Goal: Find specific page/section: Find specific page/section

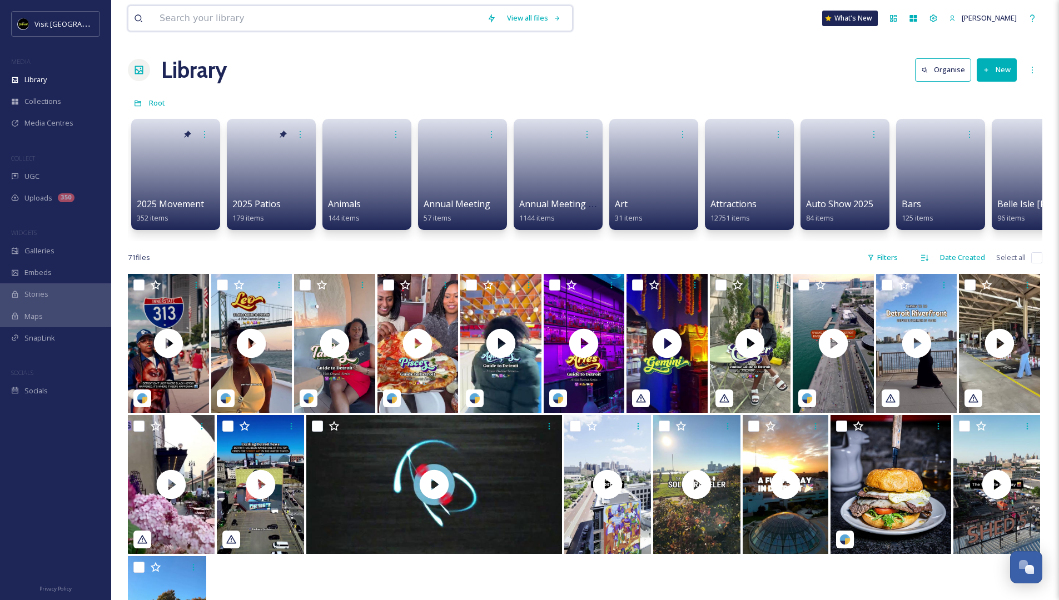
drag, startPoint x: 256, startPoint y: 18, endPoint x: 356, endPoint y: 20, distance: 99.5
click at [256, 18] on input at bounding box center [317, 18] width 327 height 24
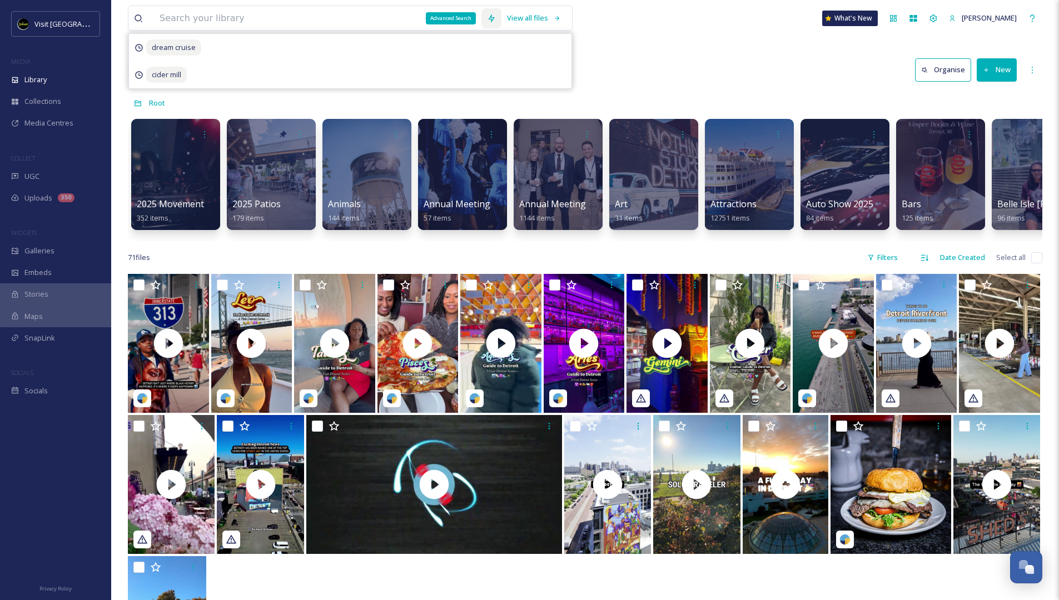
click at [497, 20] on div "Advanced Search" at bounding box center [491, 18] width 20 height 20
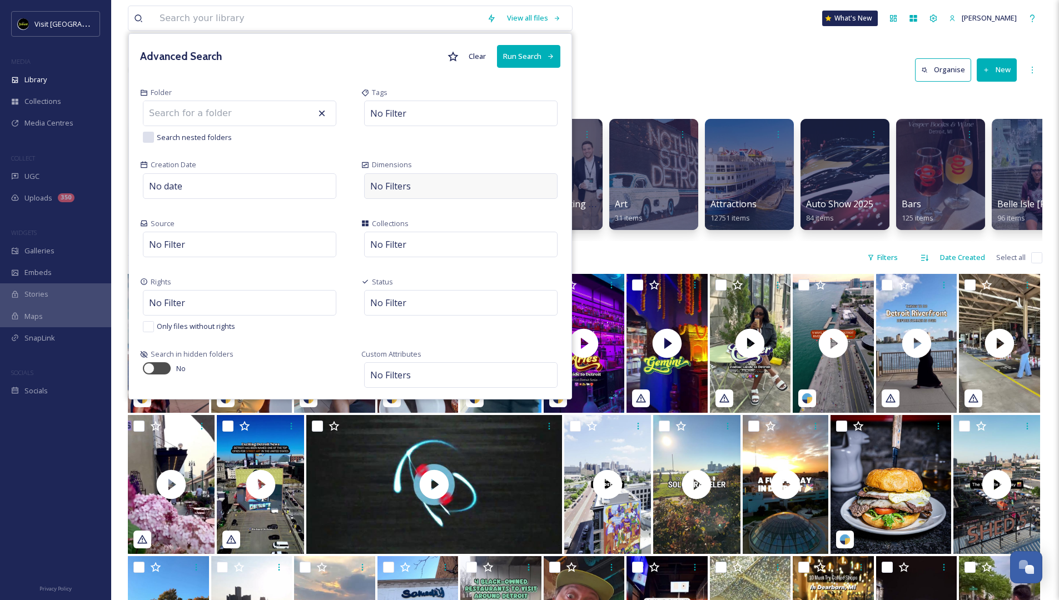
click at [428, 188] on div "No Filters" at bounding box center [460, 186] width 193 height 26
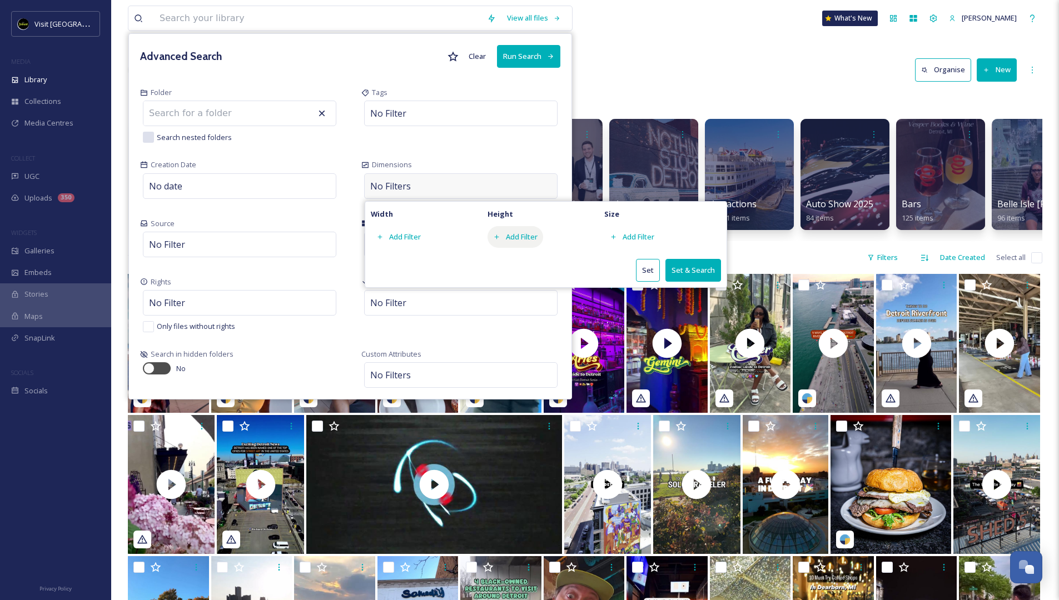
click at [506, 230] on div "Add Filter" at bounding box center [515, 237] width 56 height 22
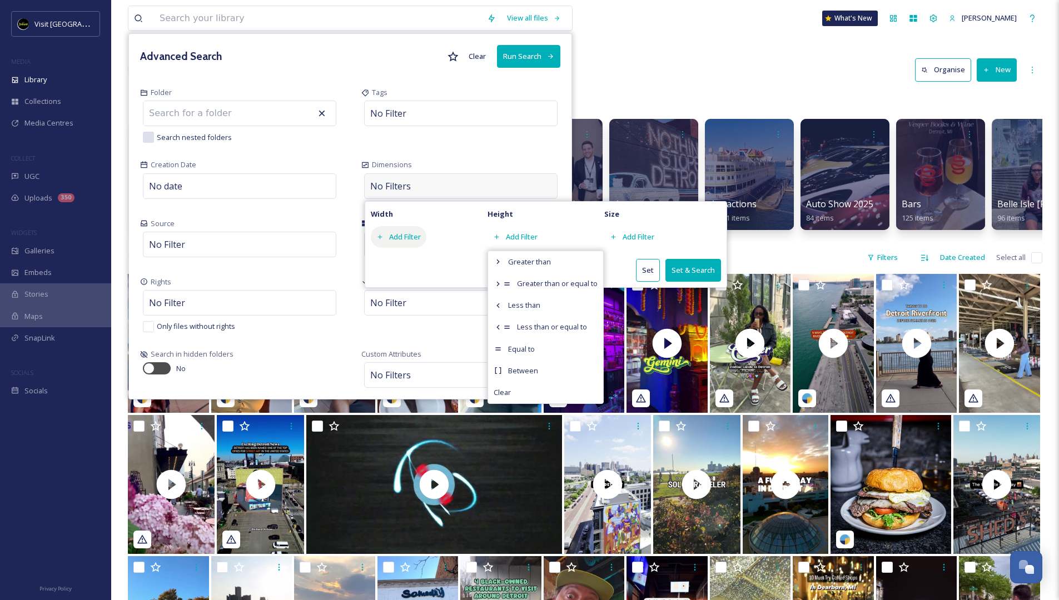
click at [396, 237] on div "Add Filter" at bounding box center [399, 237] width 56 height 22
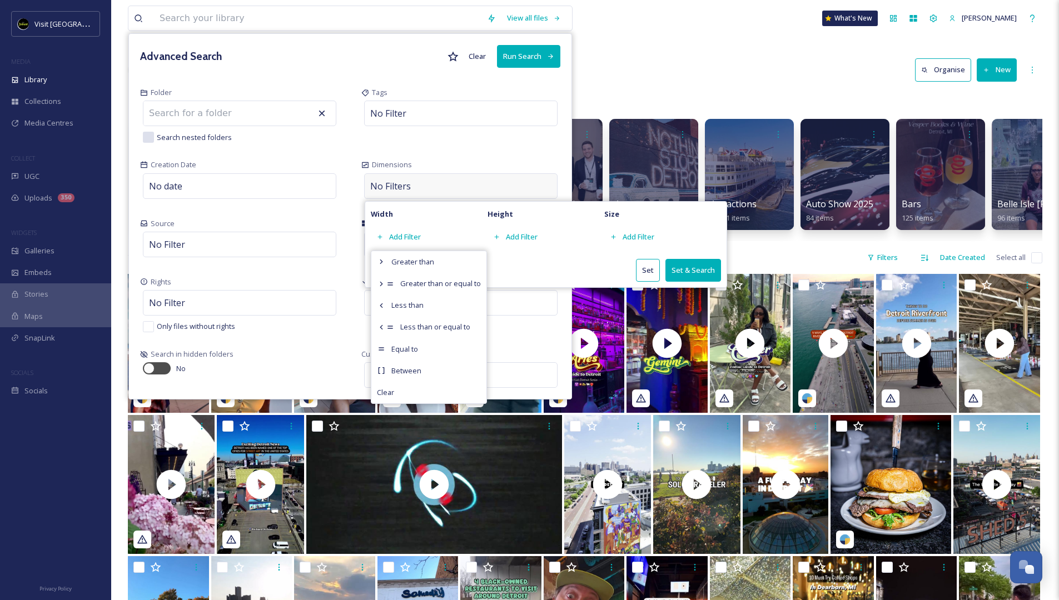
click at [588, 264] on div "Set Set & Search" at bounding box center [546, 270] width 350 height 23
click at [650, 237] on div "Add Filter" at bounding box center [632, 237] width 56 height 22
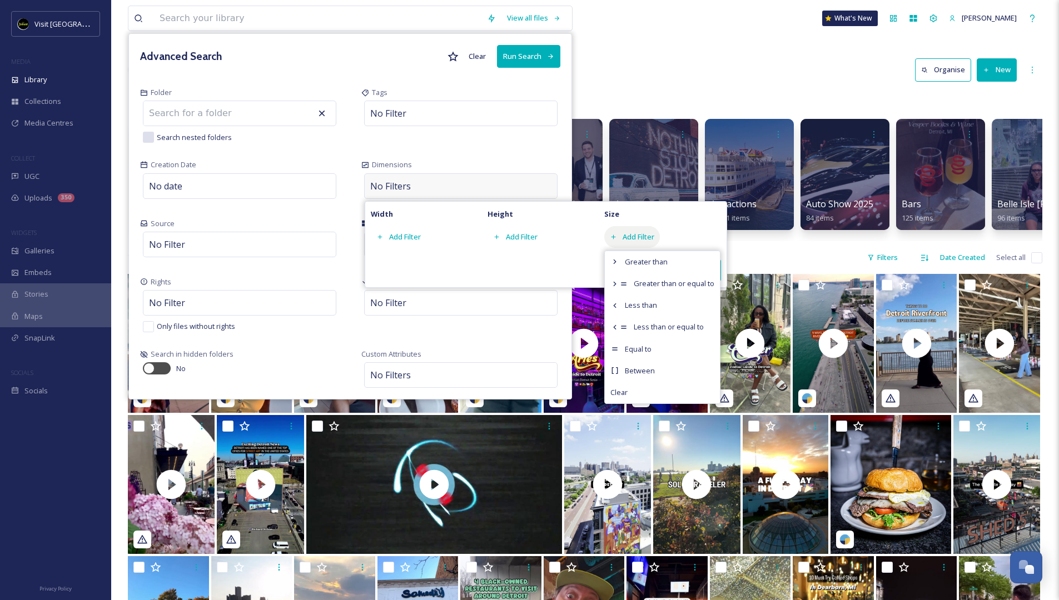
click at [649, 238] on div "Add Filter" at bounding box center [632, 237] width 56 height 22
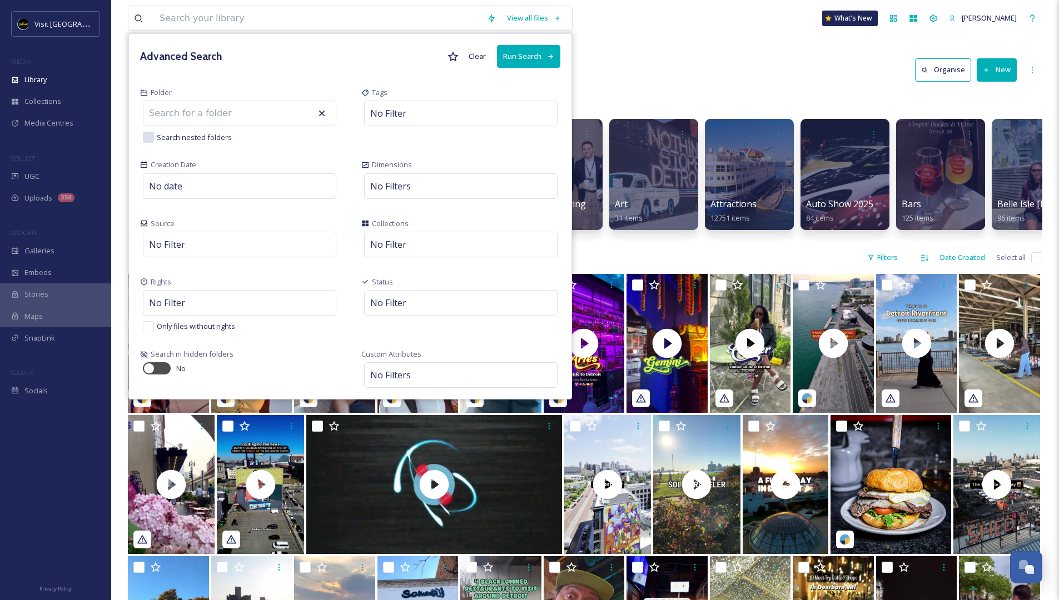
click at [558, 146] on div "Tags No Filter" at bounding box center [460, 115] width 221 height 72
click at [438, 178] on div "No Filters" at bounding box center [460, 186] width 193 height 26
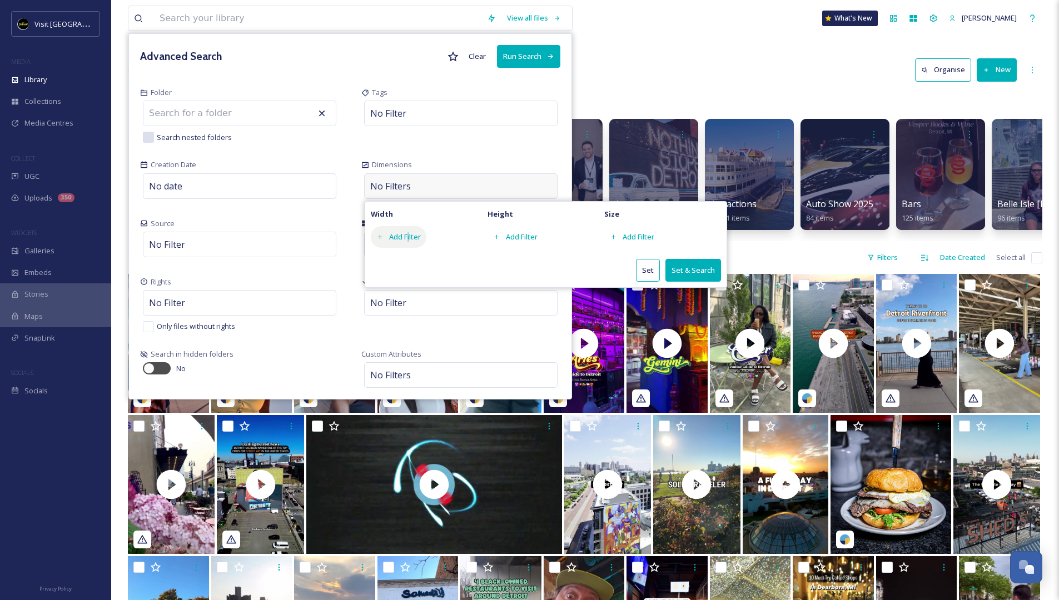
click at [411, 239] on div "Add Filter" at bounding box center [399, 237] width 56 height 22
click at [547, 275] on div "Set Set & Search" at bounding box center [546, 270] width 350 height 23
click at [417, 239] on div "Add Filter" at bounding box center [399, 237] width 56 height 22
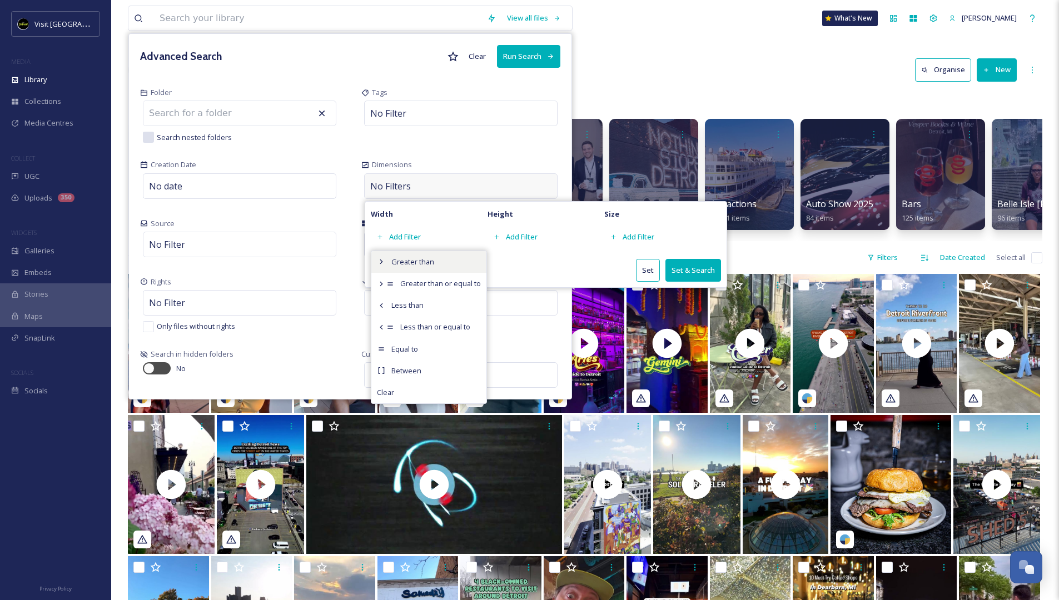
click at [425, 262] on span "Greater than" at bounding box center [412, 262] width 43 height 11
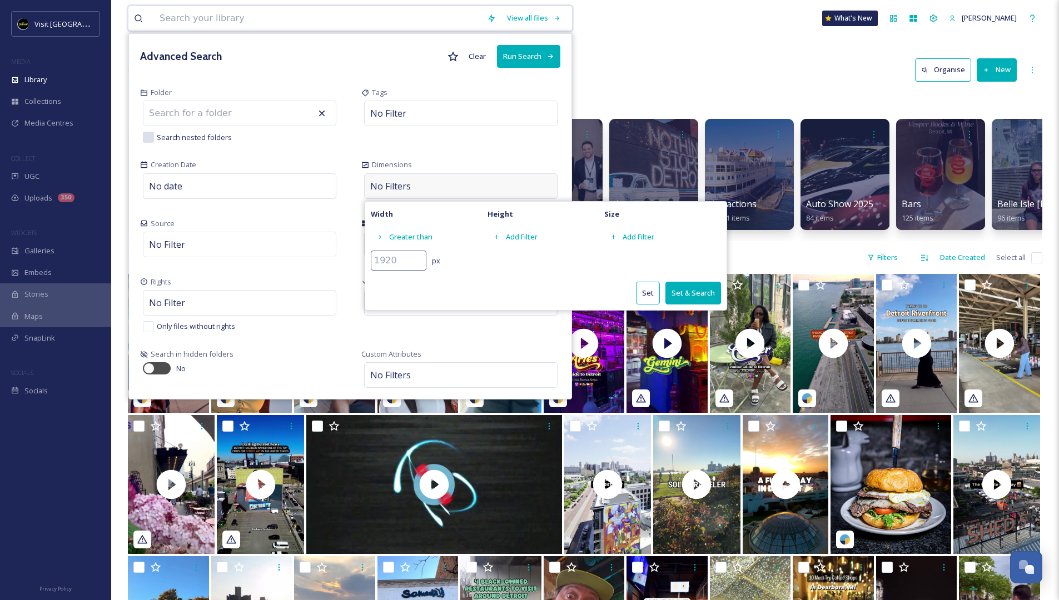
click at [412, 258] on input "number" at bounding box center [399, 261] width 56 height 20
click at [436, 258] on span "px" at bounding box center [436, 261] width 8 height 10
click at [423, 260] on input "number" at bounding box center [399, 261] width 56 height 20
click at [422, 260] on input "1" at bounding box center [399, 261] width 56 height 20
click at [420, 259] on input "2" at bounding box center [399, 261] width 56 height 20
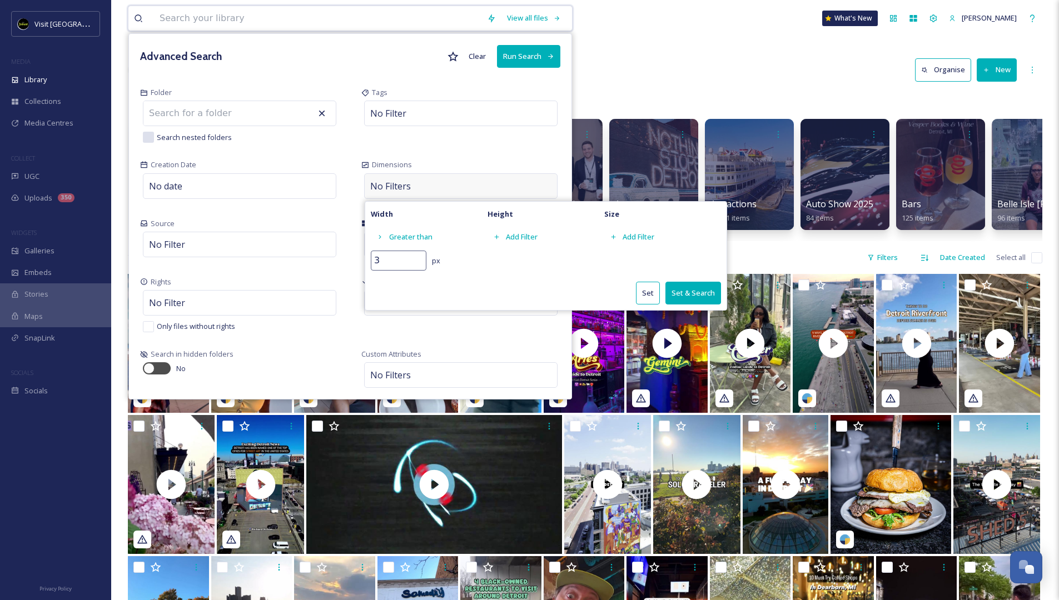
click at [421, 256] on input "3" at bounding box center [399, 261] width 56 height 20
click at [421, 256] on input "4" at bounding box center [399, 261] width 56 height 20
click at [421, 256] on input "5" at bounding box center [399, 261] width 56 height 20
click at [421, 256] on input "6" at bounding box center [399, 261] width 56 height 20
click at [421, 256] on input "7" at bounding box center [399, 261] width 56 height 20
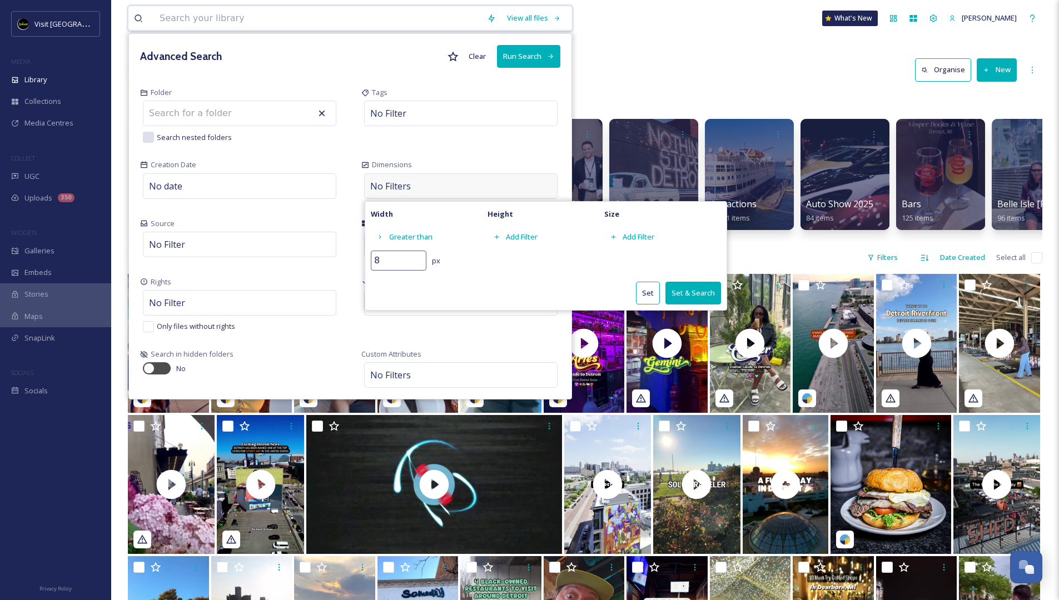
click at [421, 256] on input "8" at bounding box center [399, 261] width 56 height 20
click at [421, 256] on input "9" at bounding box center [399, 261] width 56 height 20
click at [421, 256] on input "10" at bounding box center [399, 261] width 56 height 20
click at [421, 256] on input "11" at bounding box center [399, 261] width 56 height 20
click at [421, 256] on input "12" at bounding box center [399, 261] width 56 height 20
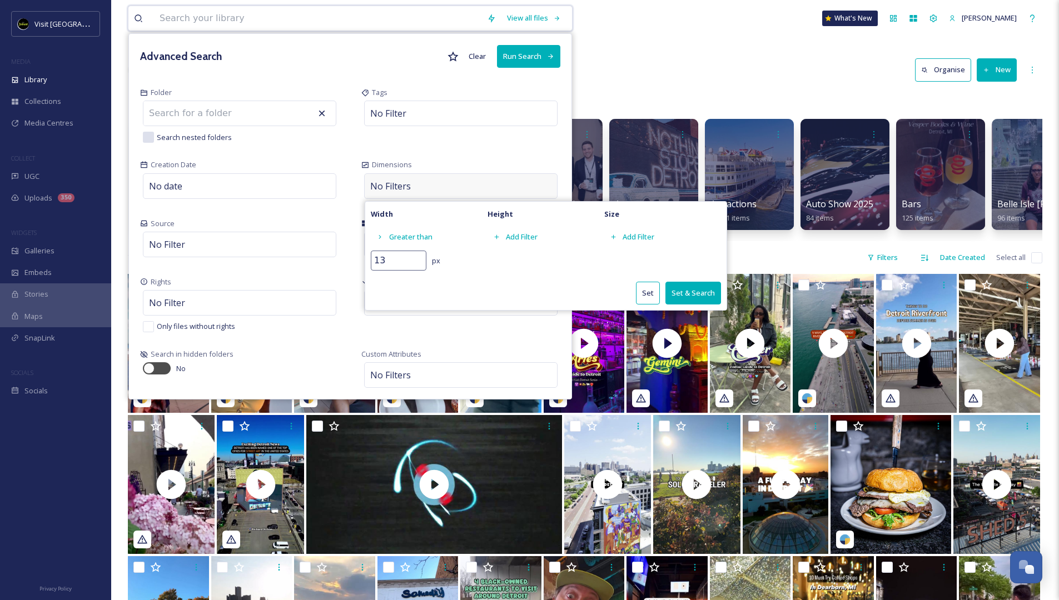
click at [421, 256] on input "13" at bounding box center [399, 261] width 56 height 20
click at [421, 256] on input "14" at bounding box center [399, 261] width 56 height 20
type input "15"
click at [421, 256] on input "15" at bounding box center [399, 261] width 56 height 20
click at [547, 237] on div "Add Filter" at bounding box center [545, 237] width 117 height 22
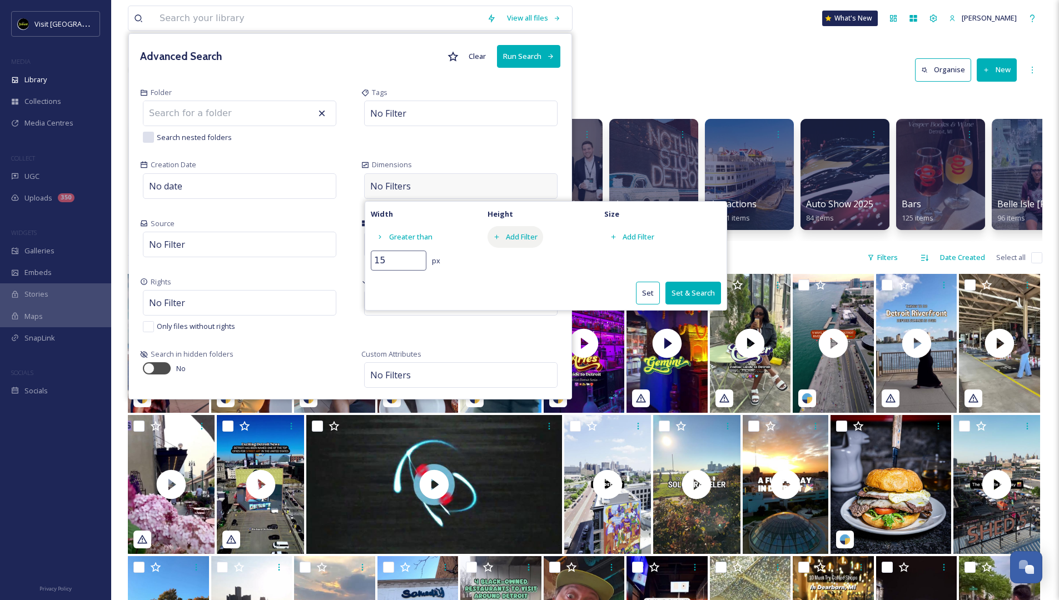
click at [535, 237] on div "Add Filter" at bounding box center [515, 237] width 56 height 22
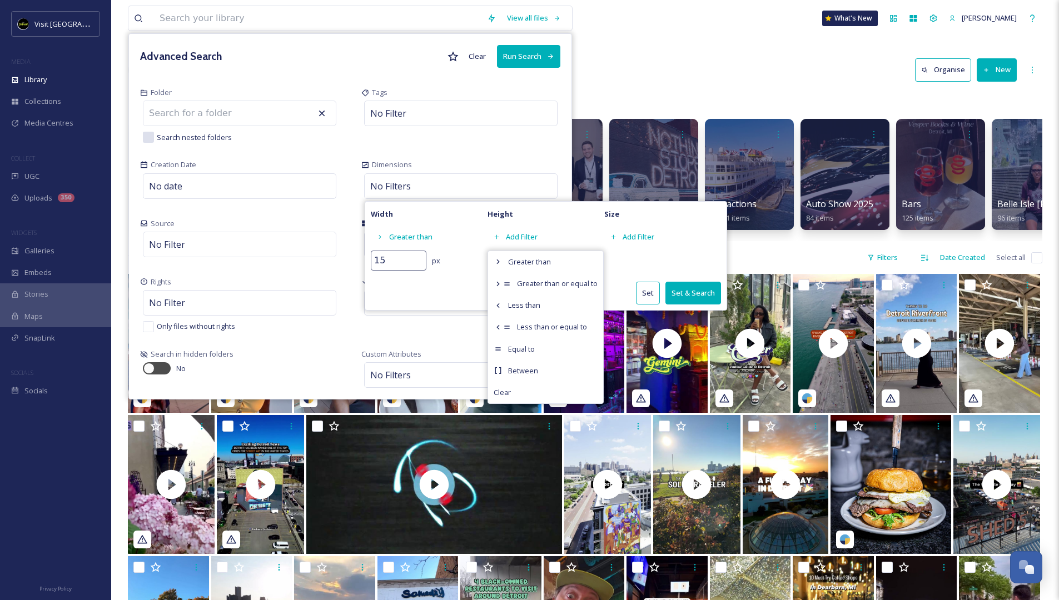
click at [638, 76] on div "Library Organise New" at bounding box center [585, 69] width 914 height 33
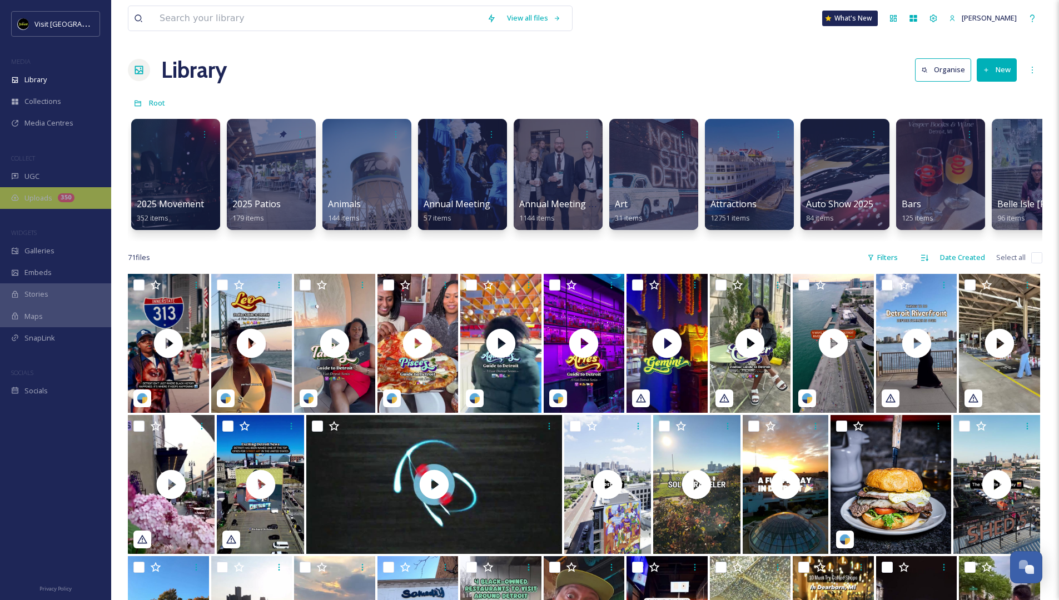
click at [47, 201] on span "Uploads" at bounding box center [38, 198] width 28 height 11
